Goal: Information Seeking & Learning: Learn about a topic

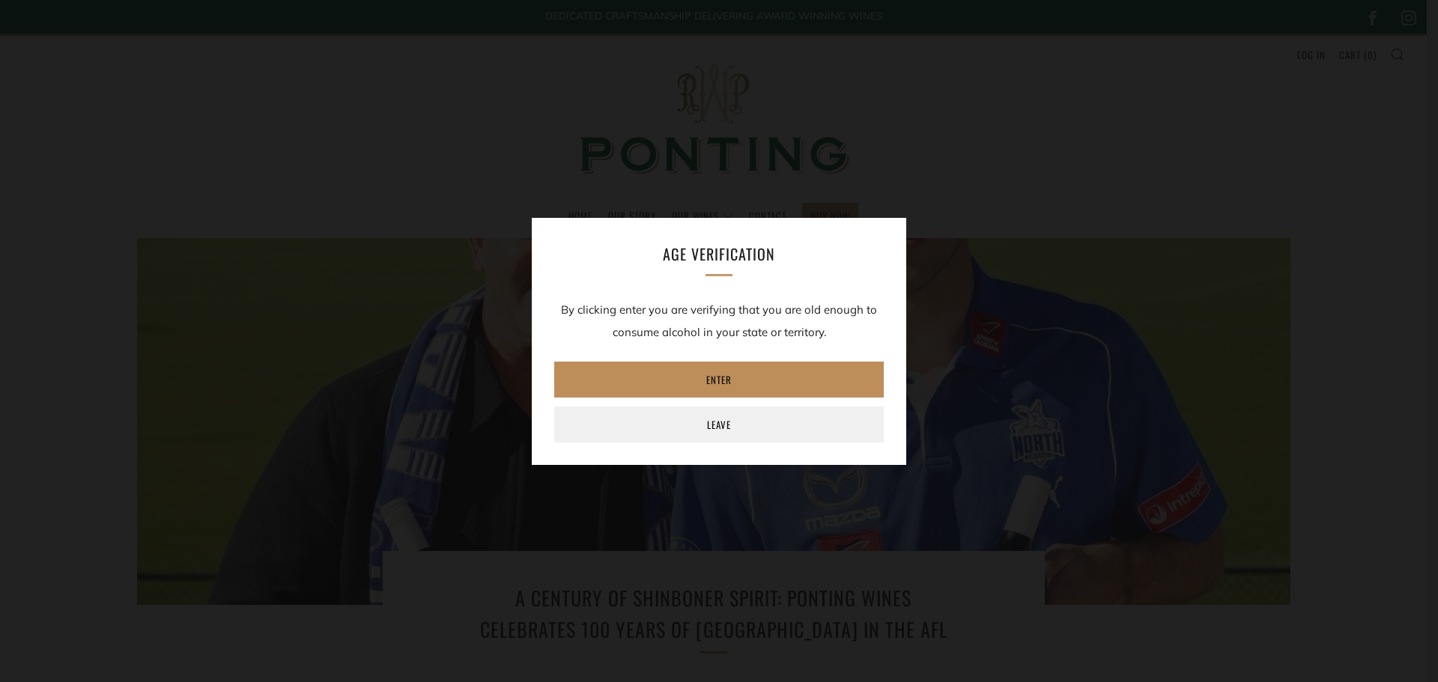
click at [706, 378] on link "Enter" at bounding box center [719, 380] width 330 height 36
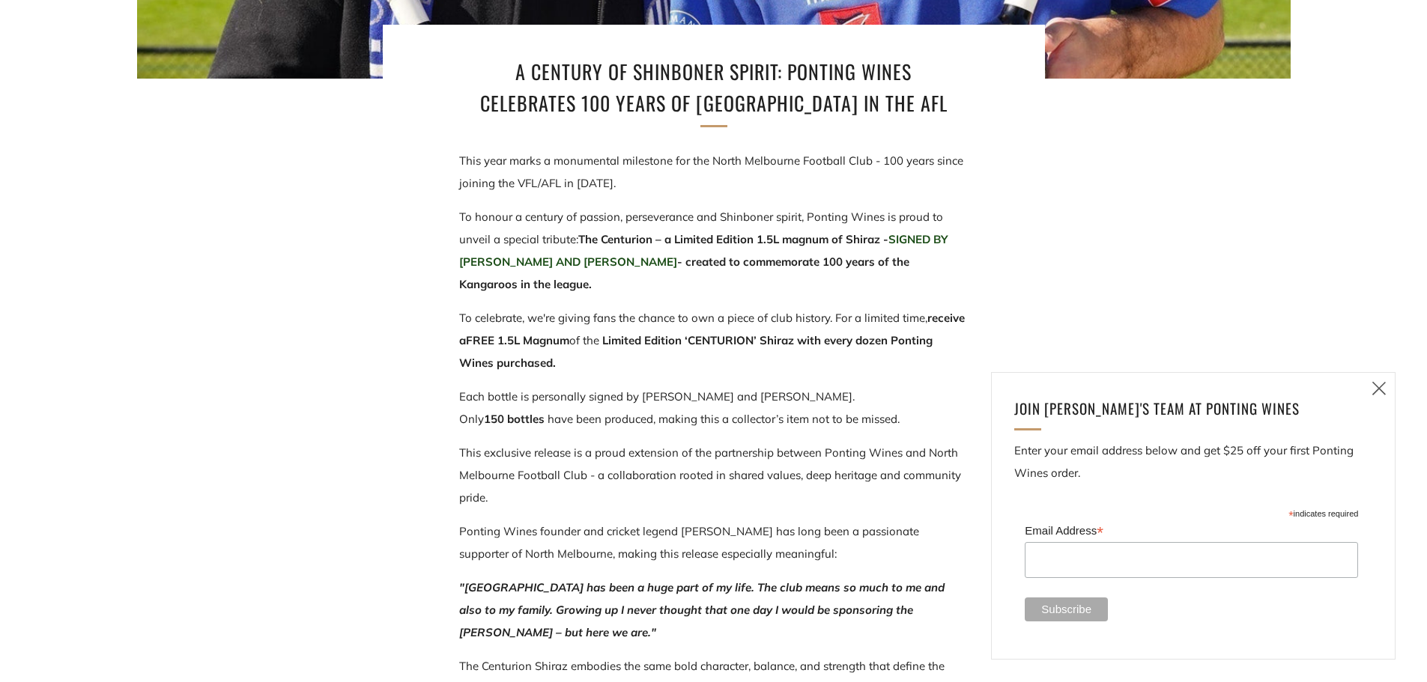
scroll to position [524, 0]
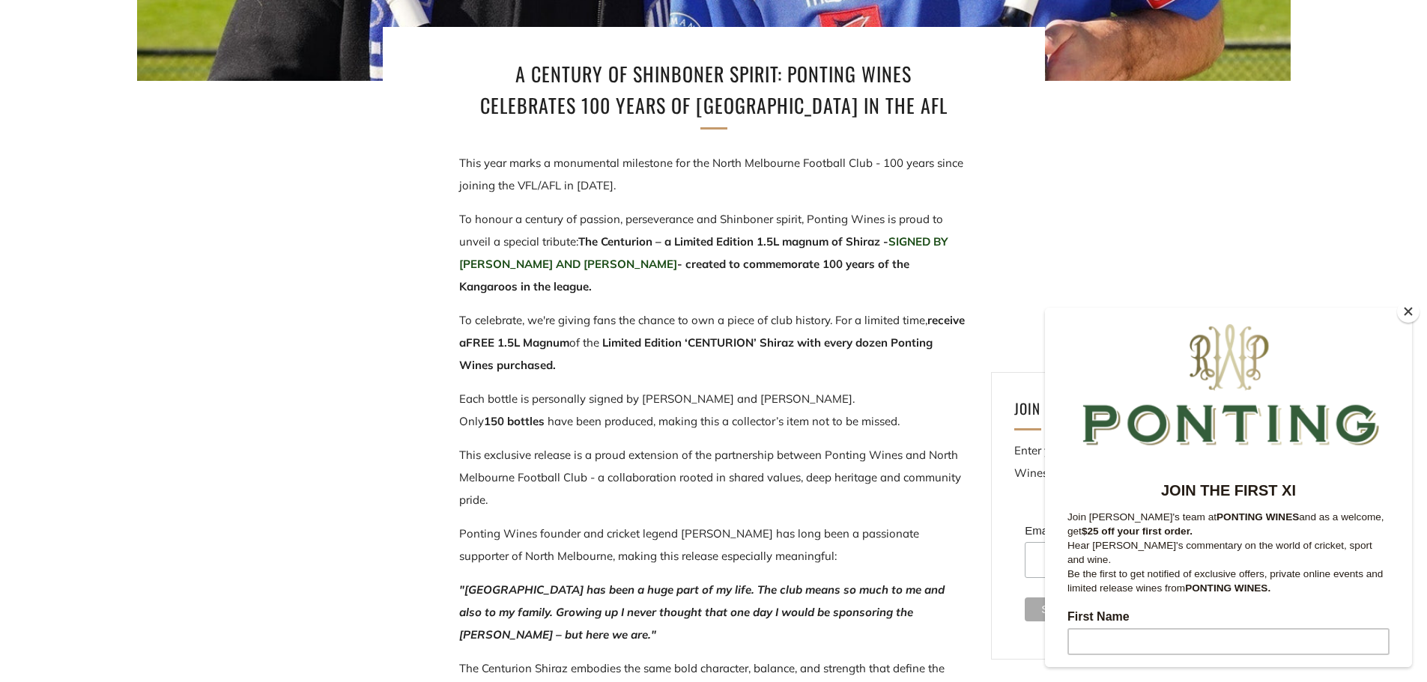
click at [1411, 305] on button "Close" at bounding box center [1408, 311] width 22 height 22
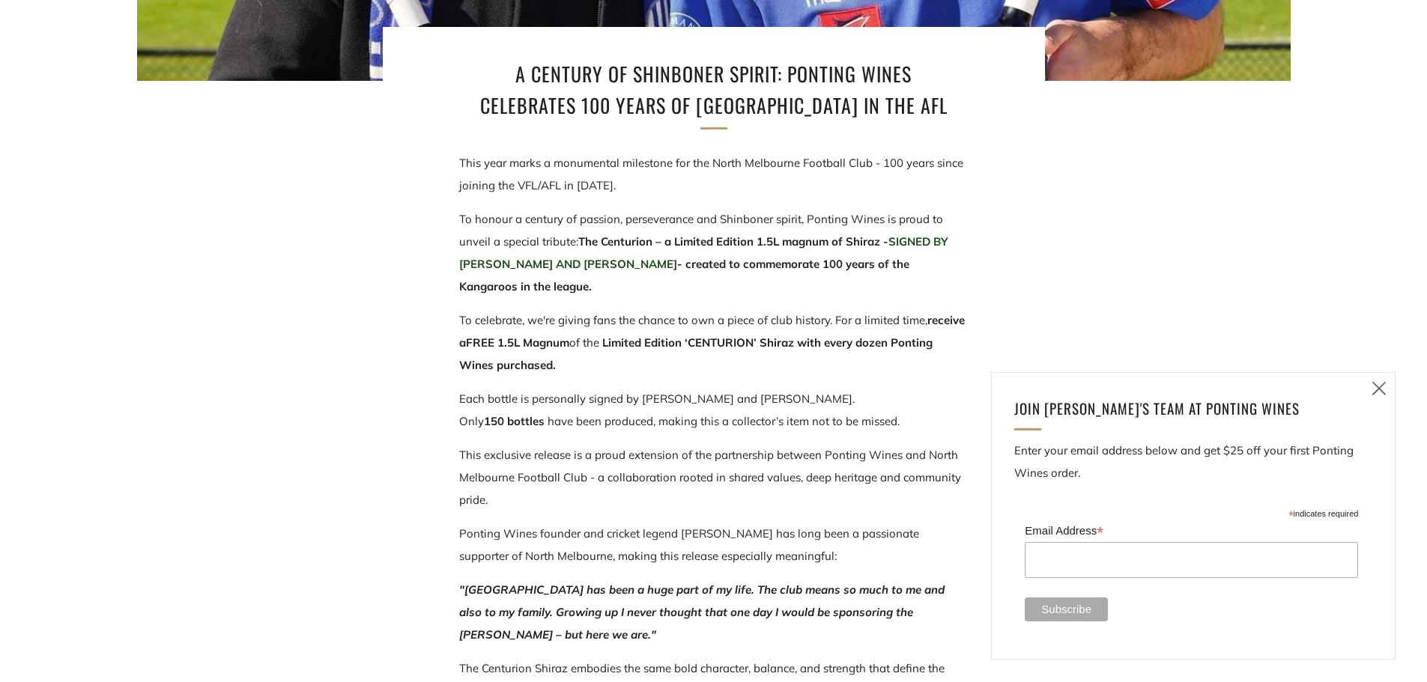
drag, startPoint x: 514, startPoint y: 219, endPoint x: 704, endPoint y: 291, distance: 203.7
click at [704, 291] on p "To honour a century of passion, perseverance and Shinboner spirit, Ponting Wine…" at bounding box center [713, 253] width 509 height 90
drag, startPoint x: 632, startPoint y: 295, endPoint x: 534, endPoint y: 234, distance: 114.7
click at [535, 234] on p "To honour a century of passion, perseverance and Shinboner spirit, Ponting Wine…" at bounding box center [713, 253] width 509 height 90
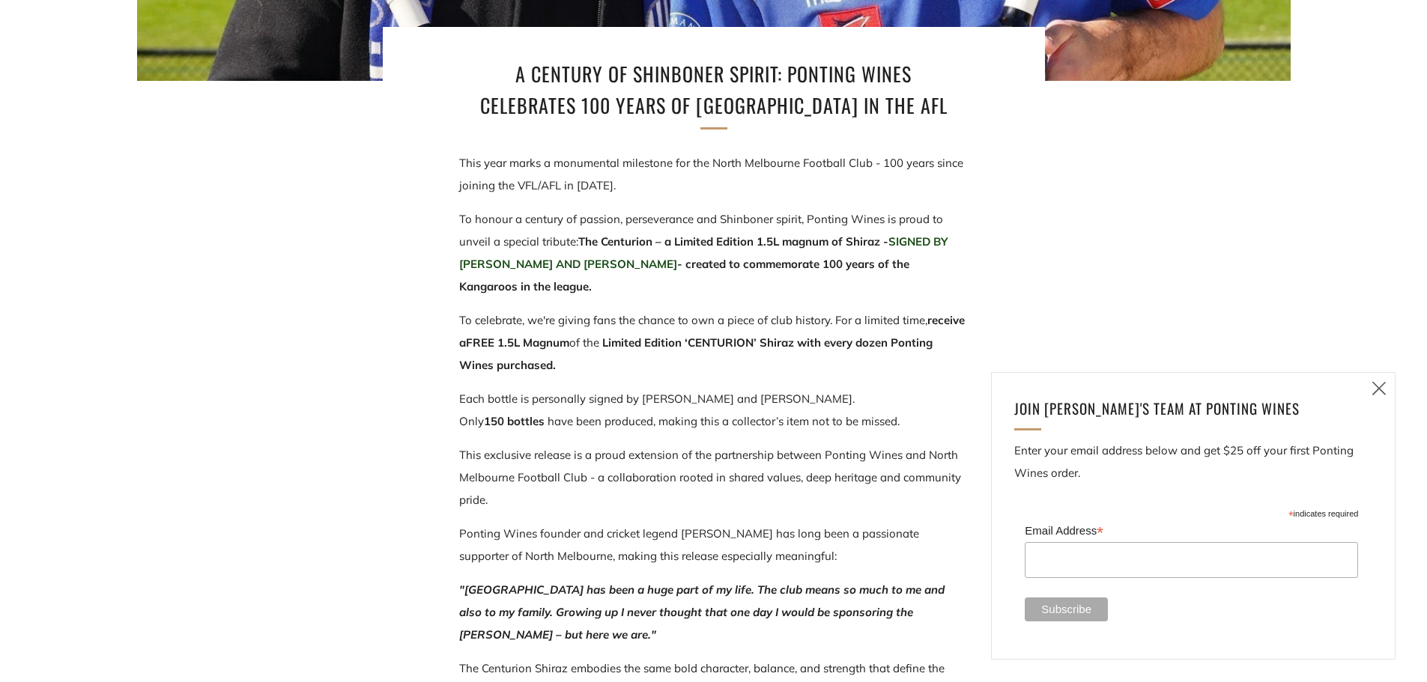
click at [534, 234] on span "To honour a century of passion, perseverance and Shinboner spirit, Ponting Wine…" at bounding box center [701, 230] width 484 height 37
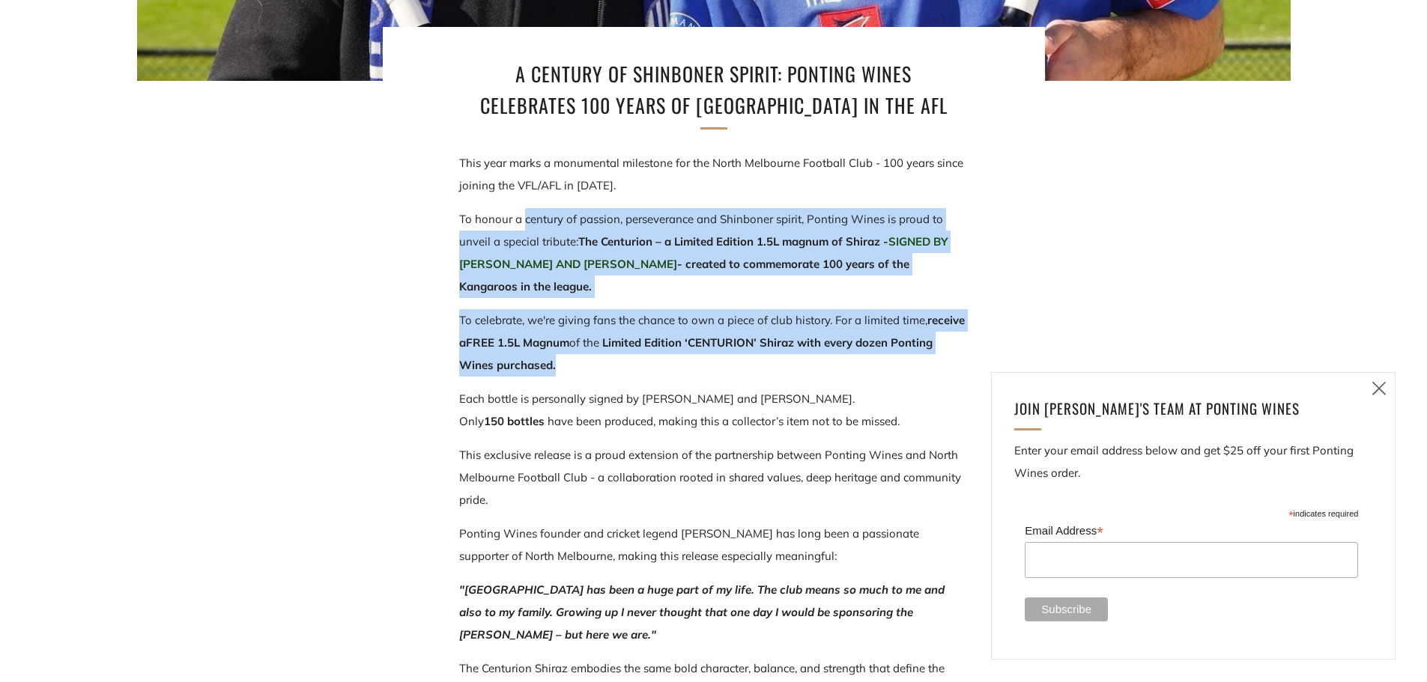
drag, startPoint x: 528, startPoint y: 232, endPoint x: 629, endPoint y: 366, distance: 167.4
click at [629, 366] on div "This year marks a monumental milestone for the North Melbourne Football Club - …" at bounding box center [713, 528] width 509 height 753
click at [629, 366] on p "To celebrate, we're giving fans the chance to own a piece of club history. For …" at bounding box center [713, 342] width 509 height 67
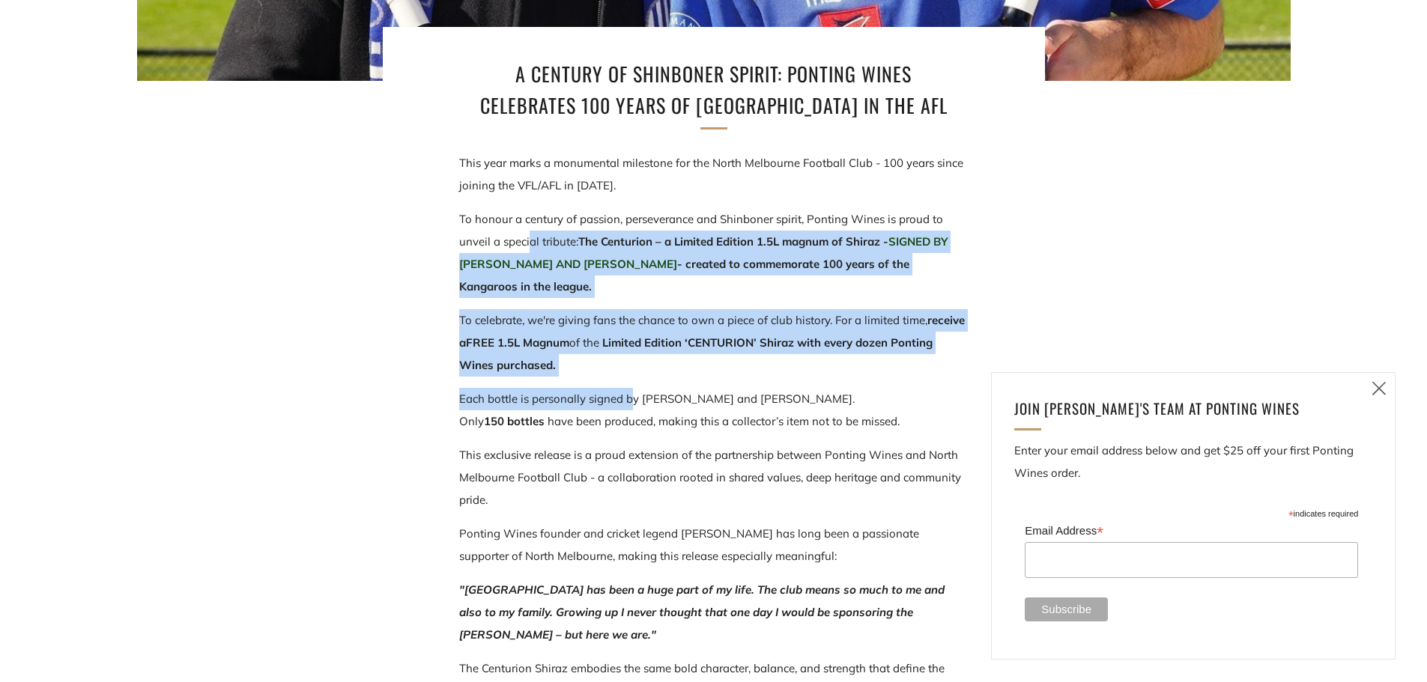
drag, startPoint x: 634, startPoint y: 391, endPoint x: 526, endPoint y: 245, distance: 181.6
click at [527, 248] on div "This year marks a monumental milestone for the North Melbourne Football Club - …" at bounding box center [713, 528] width 509 height 753
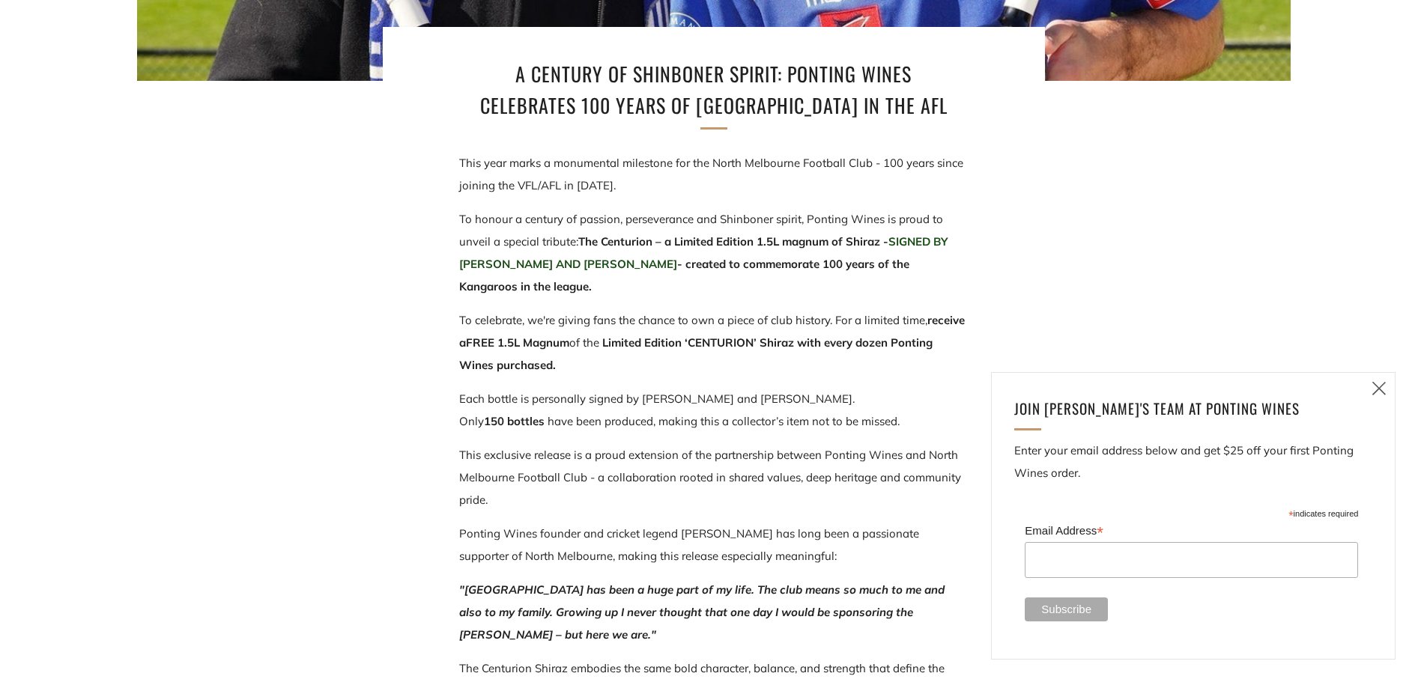
click at [526, 245] on span "To honour a century of passion, perseverance and Shinboner spirit, Ponting Wine…" at bounding box center [701, 230] width 484 height 37
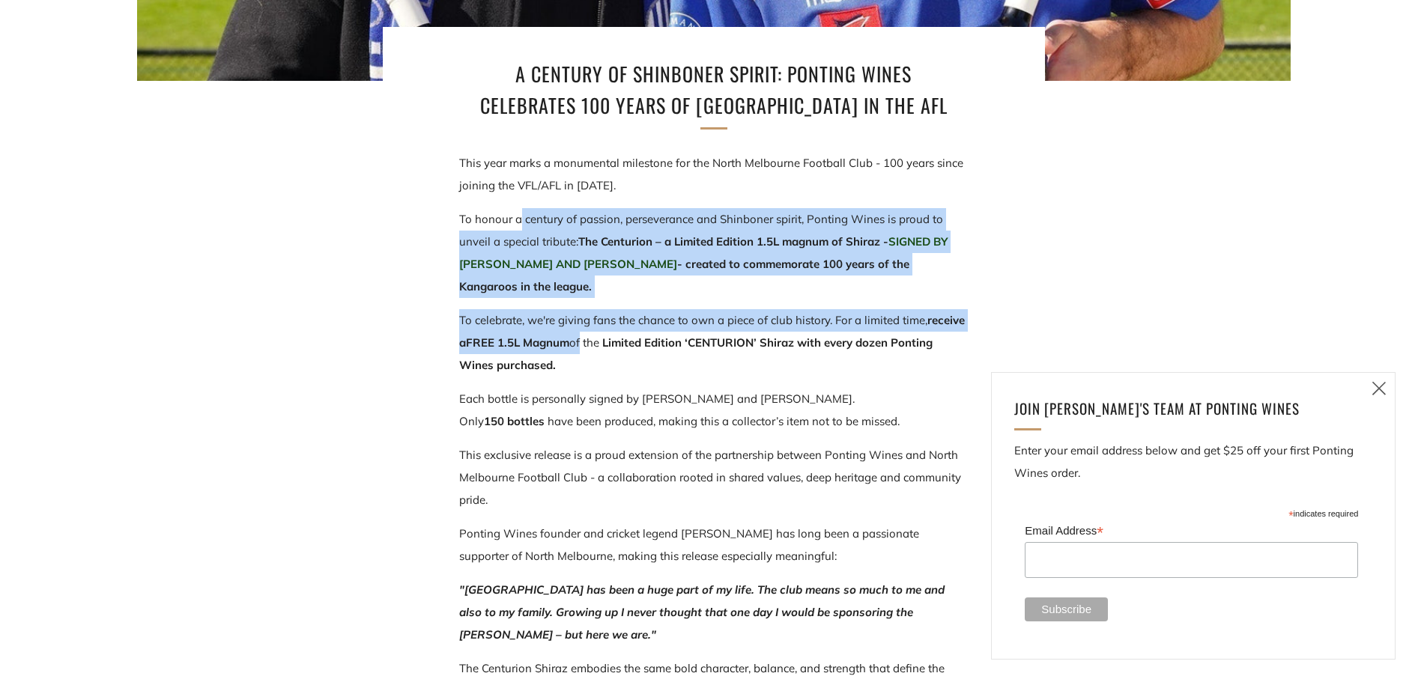
drag, startPoint x: 519, startPoint y: 222, endPoint x: 581, endPoint y: 351, distance: 143.4
click at [581, 351] on div "This year marks a monumental milestone for the North Melbourne Football Club - …" at bounding box center [713, 528] width 509 height 753
click at [581, 352] on p "To celebrate, we're giving fans the chance to own a piece of club history. For …" at bounding box center [713, 342] width 509 height 67
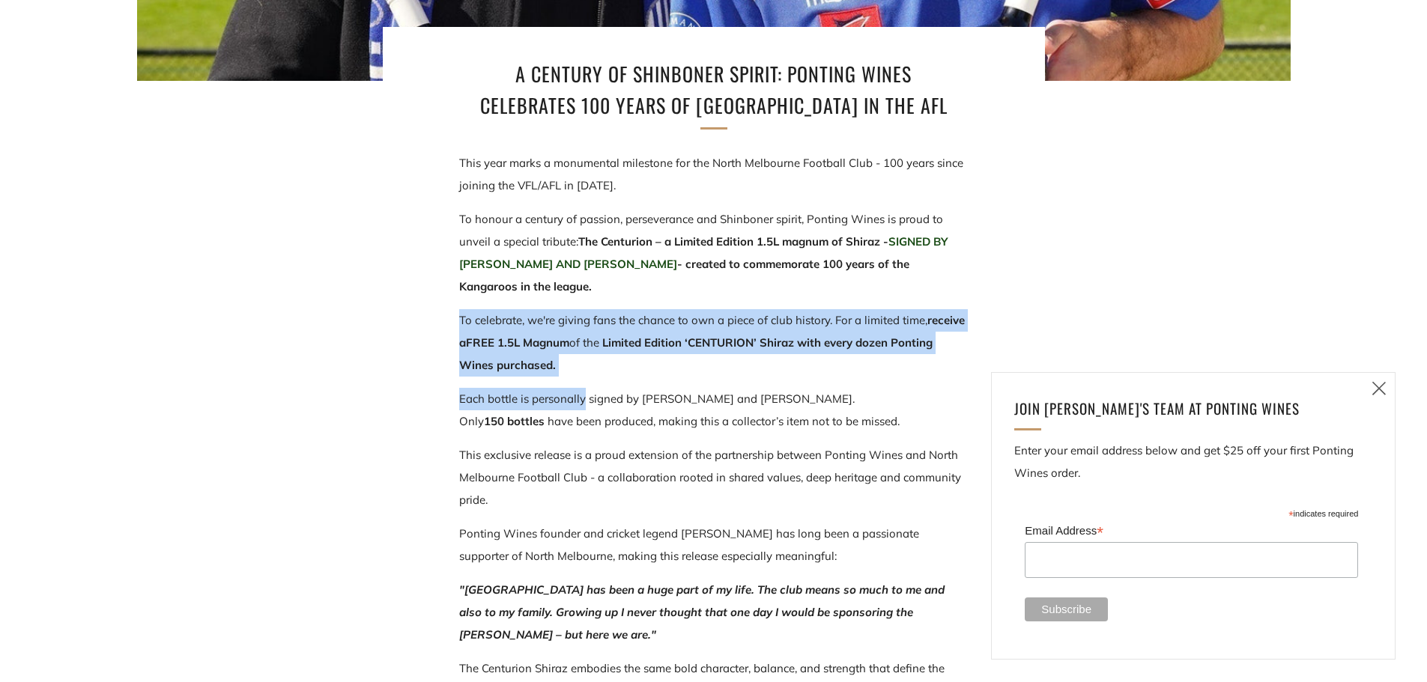
drag, startPoint x: 451, startPoint y: 321, endPoint x: 584, endPoint y: 408, distance: 159.0
click at [584, 408] on div "A Century of Shinboner Spirit: Ponting Wines Celebrates 100 Years of [GEOGRAPHI…" at bounding box center [714, 493] width 554 height 932
click at [584, 408] on p "Each bottle is personally signed by Jy Simpkin and Nick Larkey. Only 150 bottle…" at bounding box center [713, 410] width 509 height 45
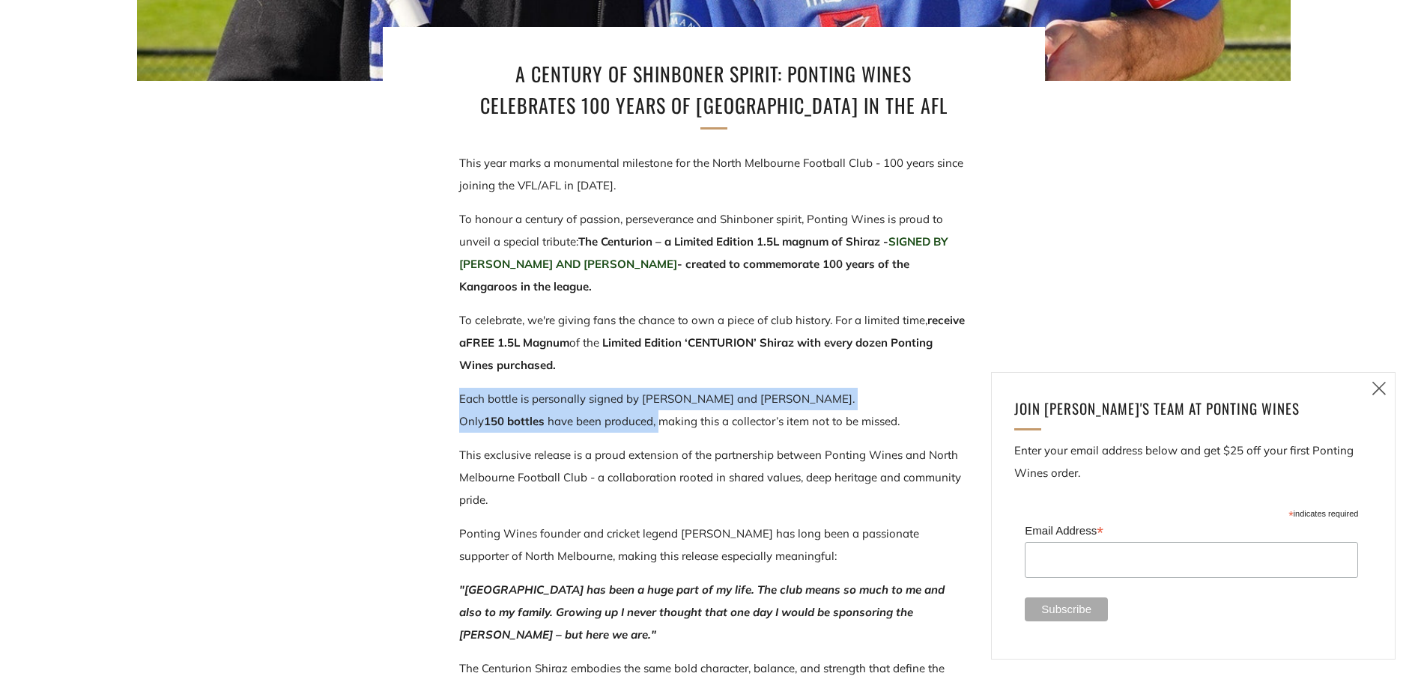
drag, startPoint x: 461, startPoint y: 399, endPoint x: 664, endPoint y: 418, distance: 203.2
click at [664, 418] on p "Each bottle is personally signed by Jy Simpkin and Nick Larkey. Only 150 bottle…" at bounding box center [713, 410] width 509 height 45
click at [664, 418] on span "have been produced, making this a collector’s item not to be missed." at bounding box center [722, 421] width 355 height 14
drag, startPoint x: 481, startPoint y: 422, endPoint x: 673, endPoint y: 422, distance: 192.5
click at [673, 422] on p "Each bottle is personally signed by Jy Simpkin and Nick Larkey. Only 150 bottle…" at bounding box center [713, 410] width 509 height 45
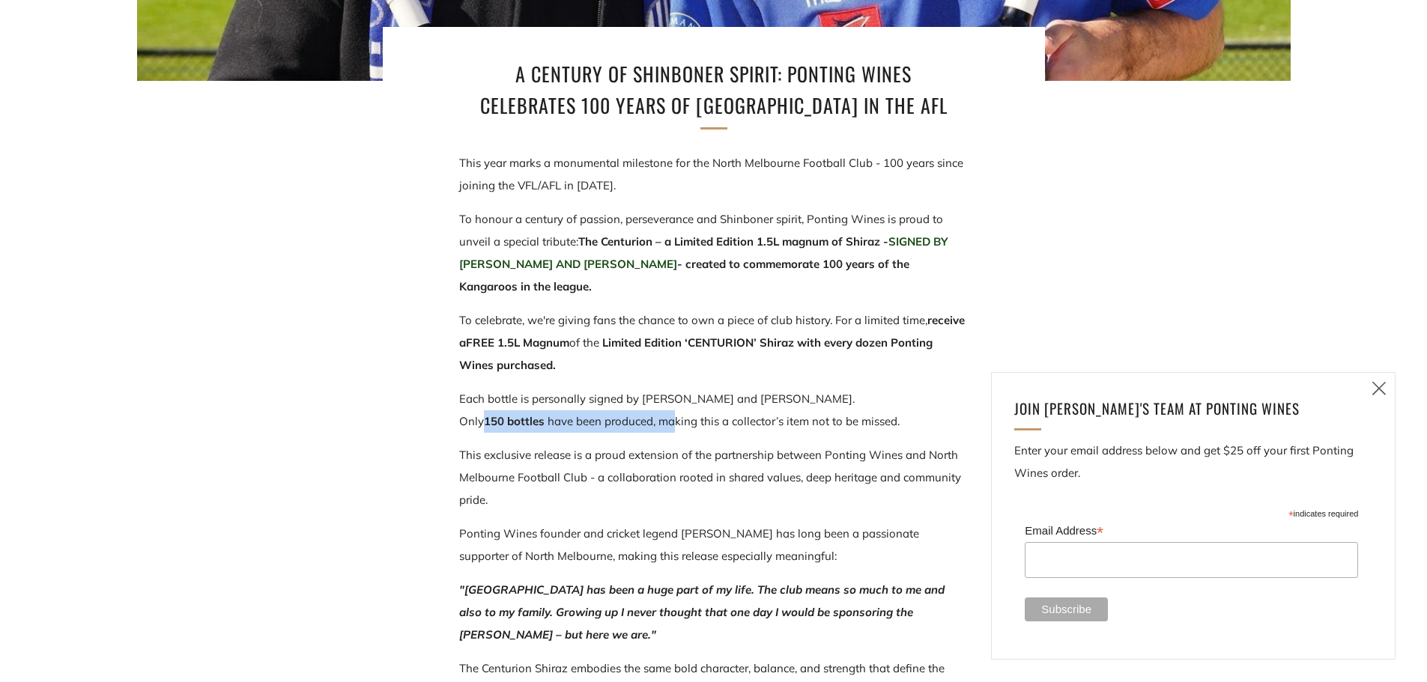
click at [673, 422] on span "have been produced, making this a collector’s item not to be missed." at bounding box center [722, 421] width 355 height 14
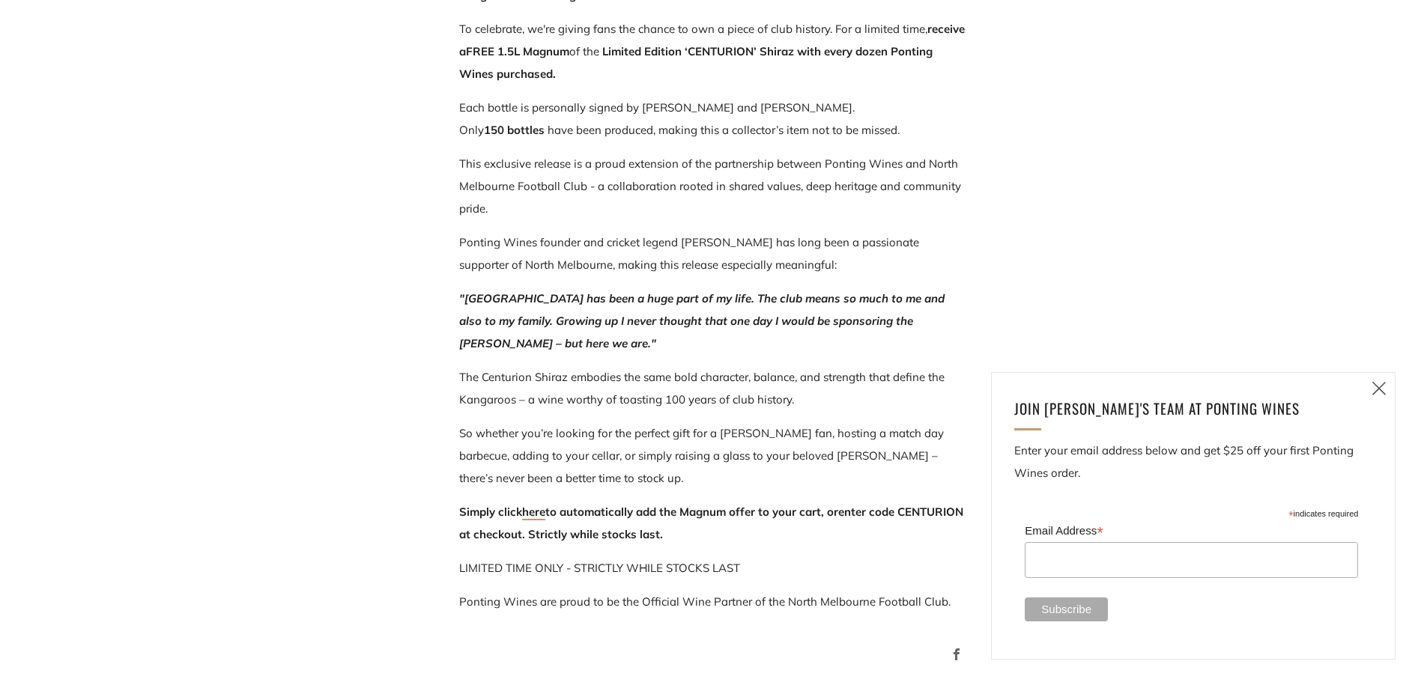
scroll to position [824, 0]
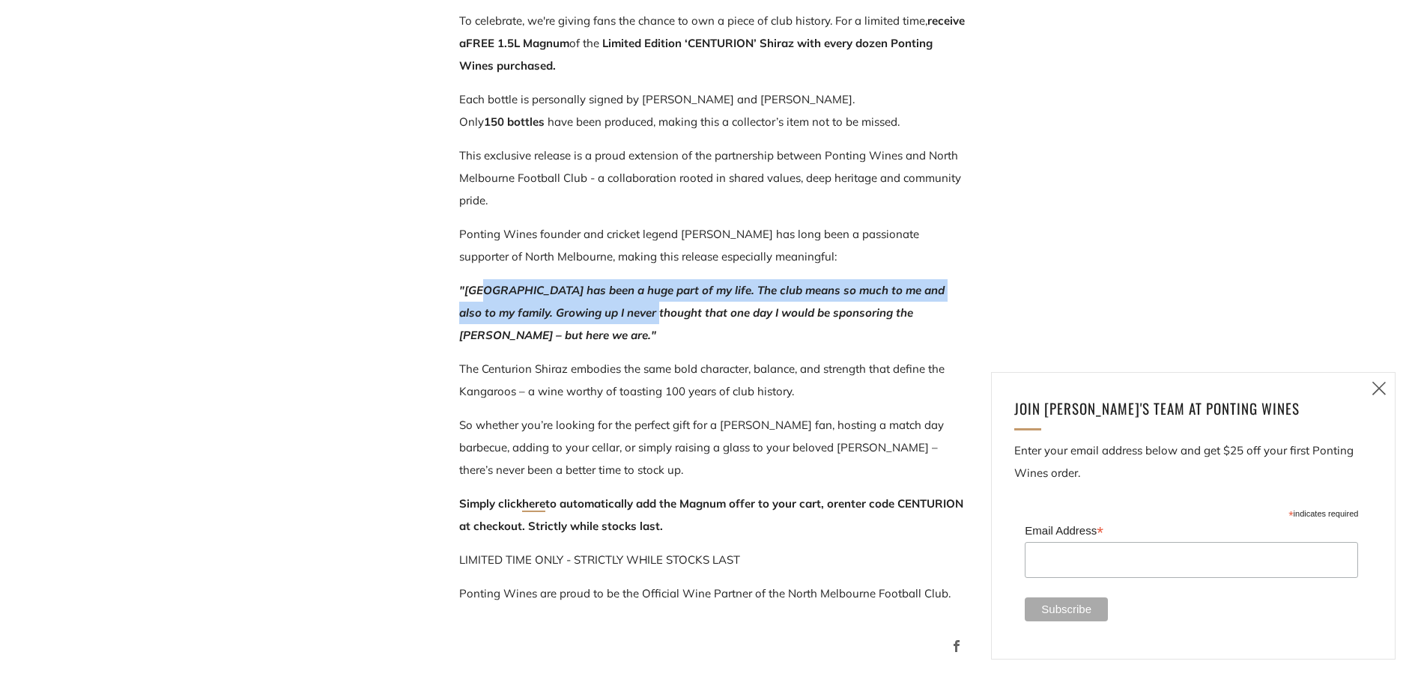
drag, startPoint x: 483, startPoint y: 294, endPoint x: 637, endPoint y: 304, distance: 153.9
click at [637, 304] on p ""North Melbourne has been a huge part of my life. The club means so much to me …" at bounding box center [713, 312] width 509 height 67
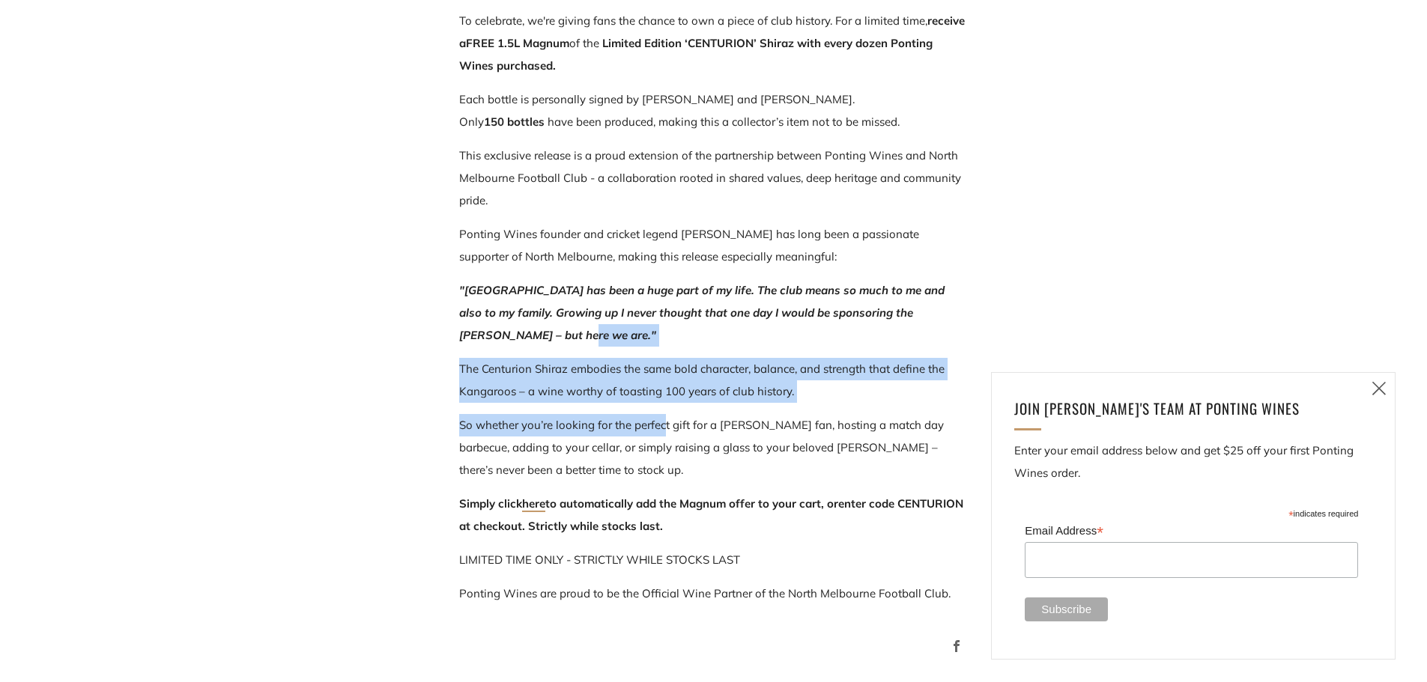
drag, startPoint x: 533, startPoint y: 343, endPoint x: 663, endPoint y: 426, distance: 154.2
click at [663, 426] on div "This year marks a monumental milestone for the North Melbourne Football Club - …" at bounding box center [713, 228] width 509 height 753
click at [663, 426] on span "So whether you’re looking for the perfect gift for a Roos fan, hosting a match …" at bounding box center [701, 447] width 485 height 59
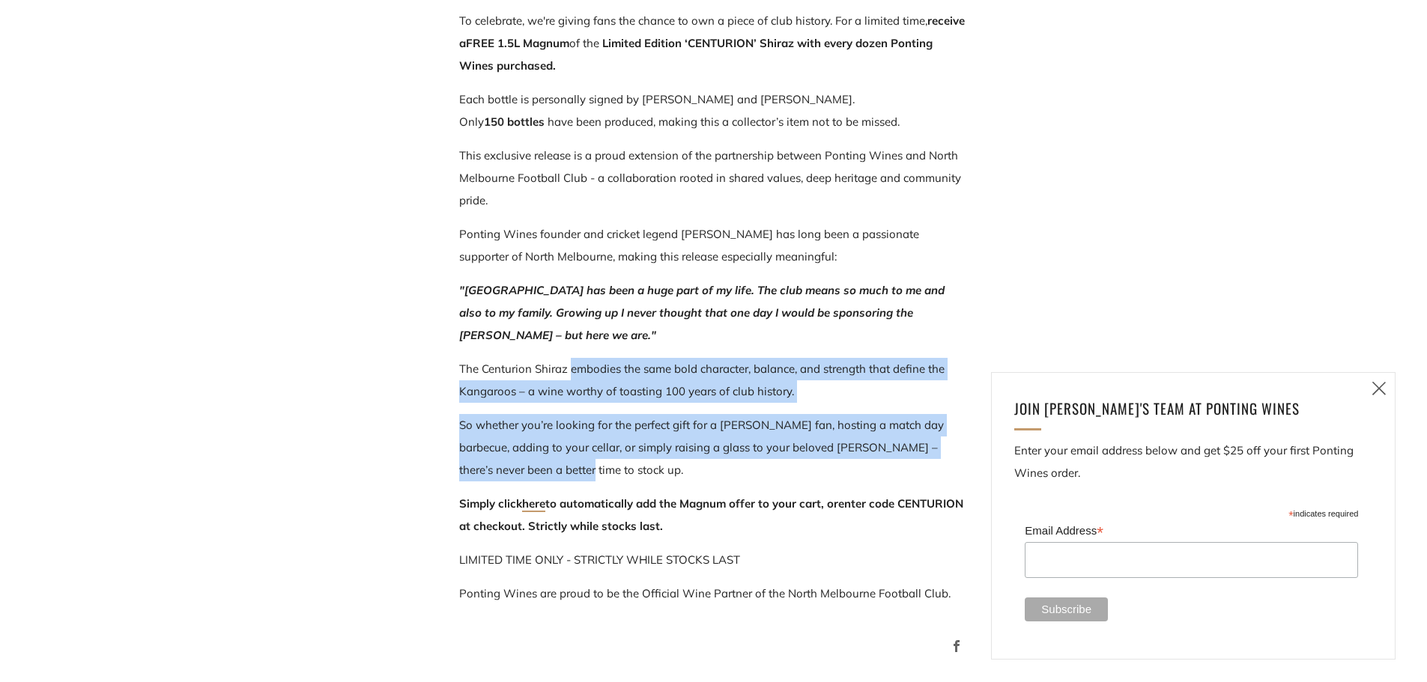
drag, startPoint x: 587, startPoint y: 400, endPoint x: 563, endPoint y: 357, distance: 49.3
click at [564, 360] on div "This year marks a monumental milestone for the North Melbourne Football Club - …" at bounding box center [713, 228] width 509 height 753
click at [563, 357] on div "This year marks a monumental milestone for the North Melbourne Football Club - …" at bounding box center [713, 228] width 509 height 753
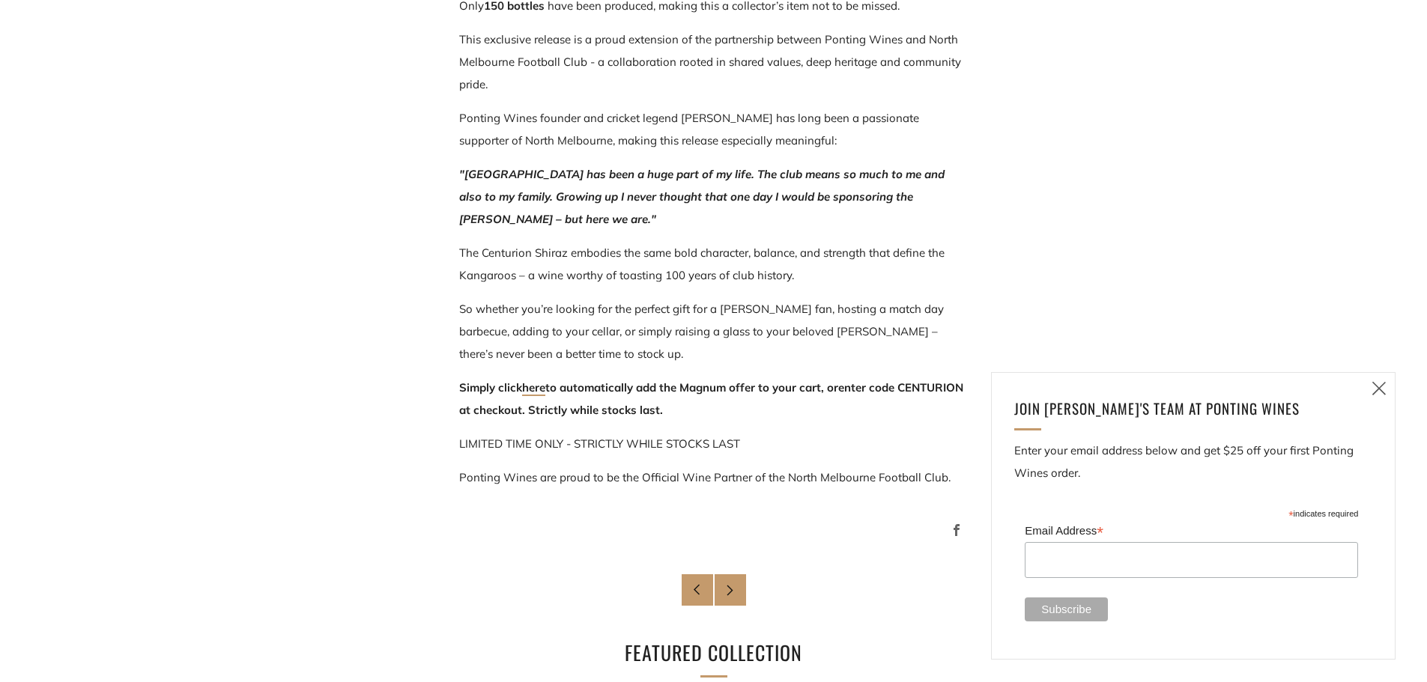
scroll to position [974, 0]
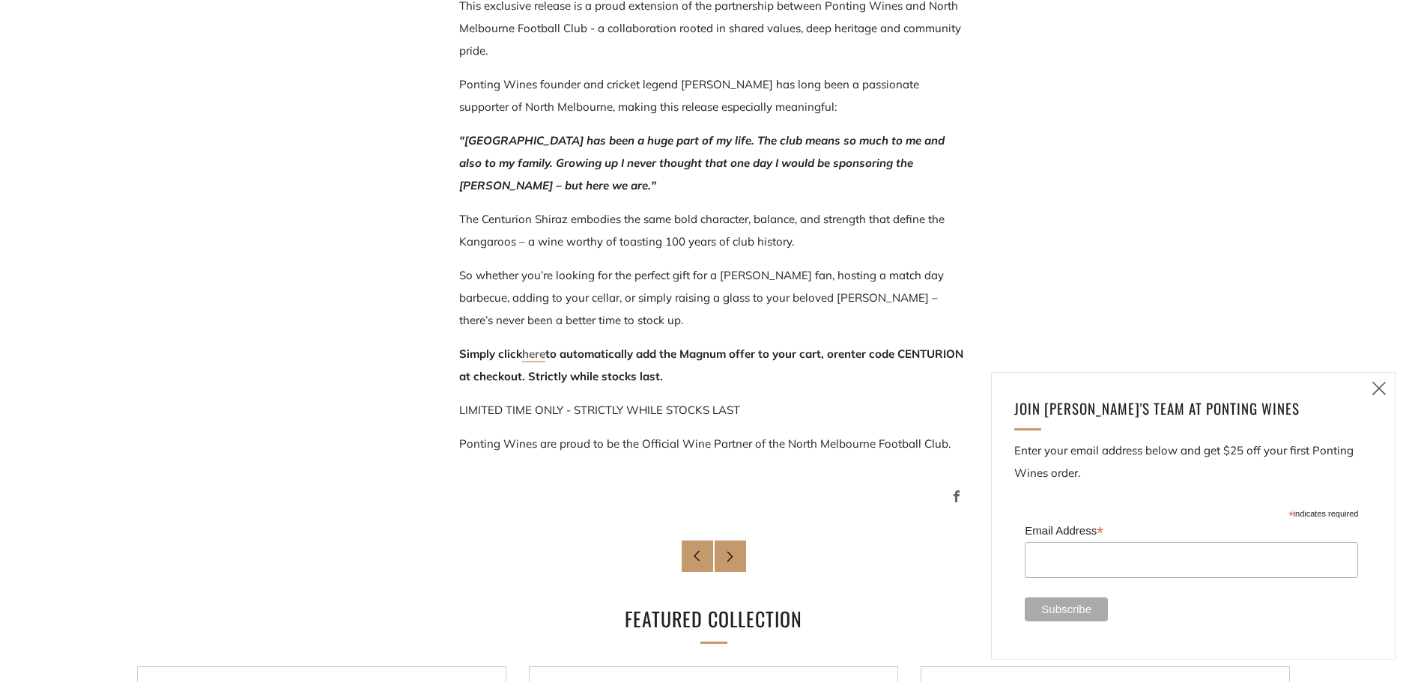
click at [530, 358] on link "here" at bounding box center [533, 355] width 23 height 16
